Goal: Find specific page/section: Find specific page/section

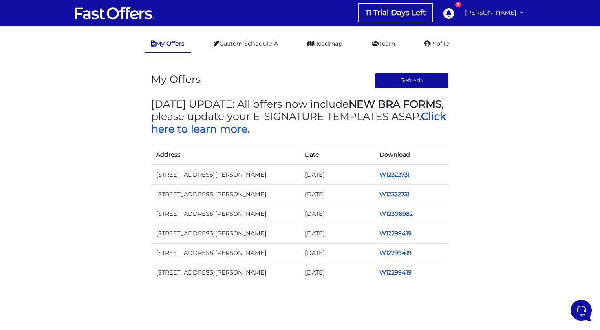
click at [396, 174] on link "W12322731" at bounding box center [394, 174] width 30 height 7
click at [388, 213] on link "W12322731" at bounding box center [394, 213] width 30 height 7
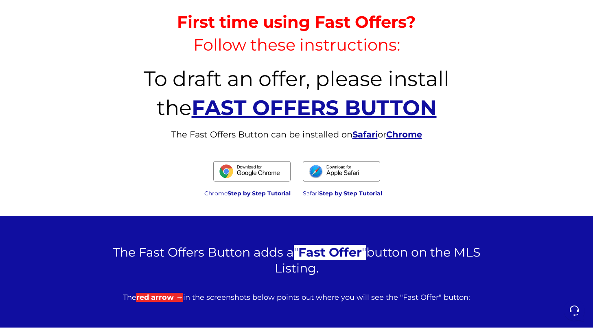
scroll to position [311, 0]
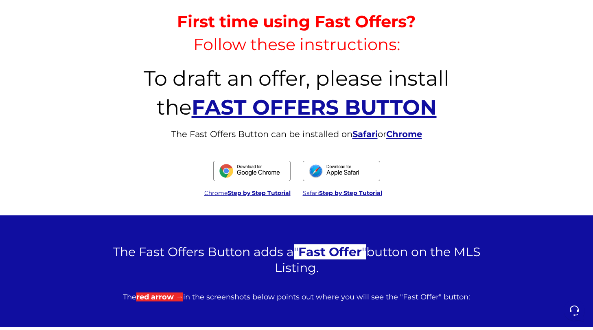
click at [244, 169] on img at bounding box center [251, 170] width 77 height 20
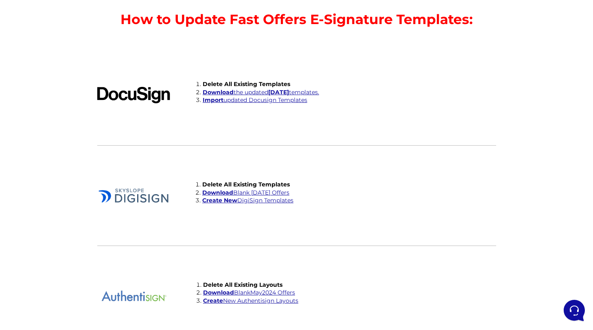
scroll to position [1812, 0]
